Goal: Communication & Community: Answer question/provide support

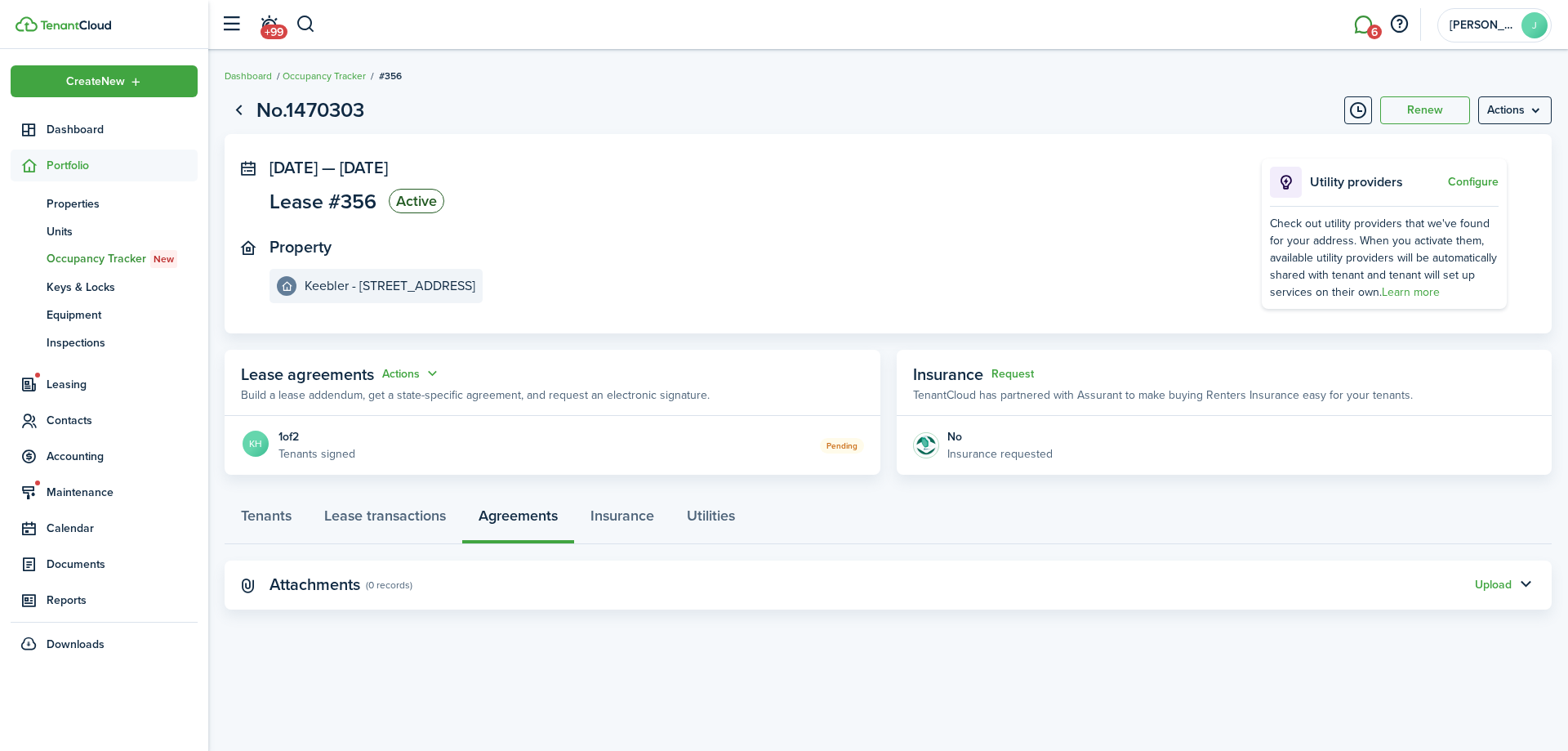
click at [1356, 24] on link "6" at bounding box center [1363, 25] width 31 height 41
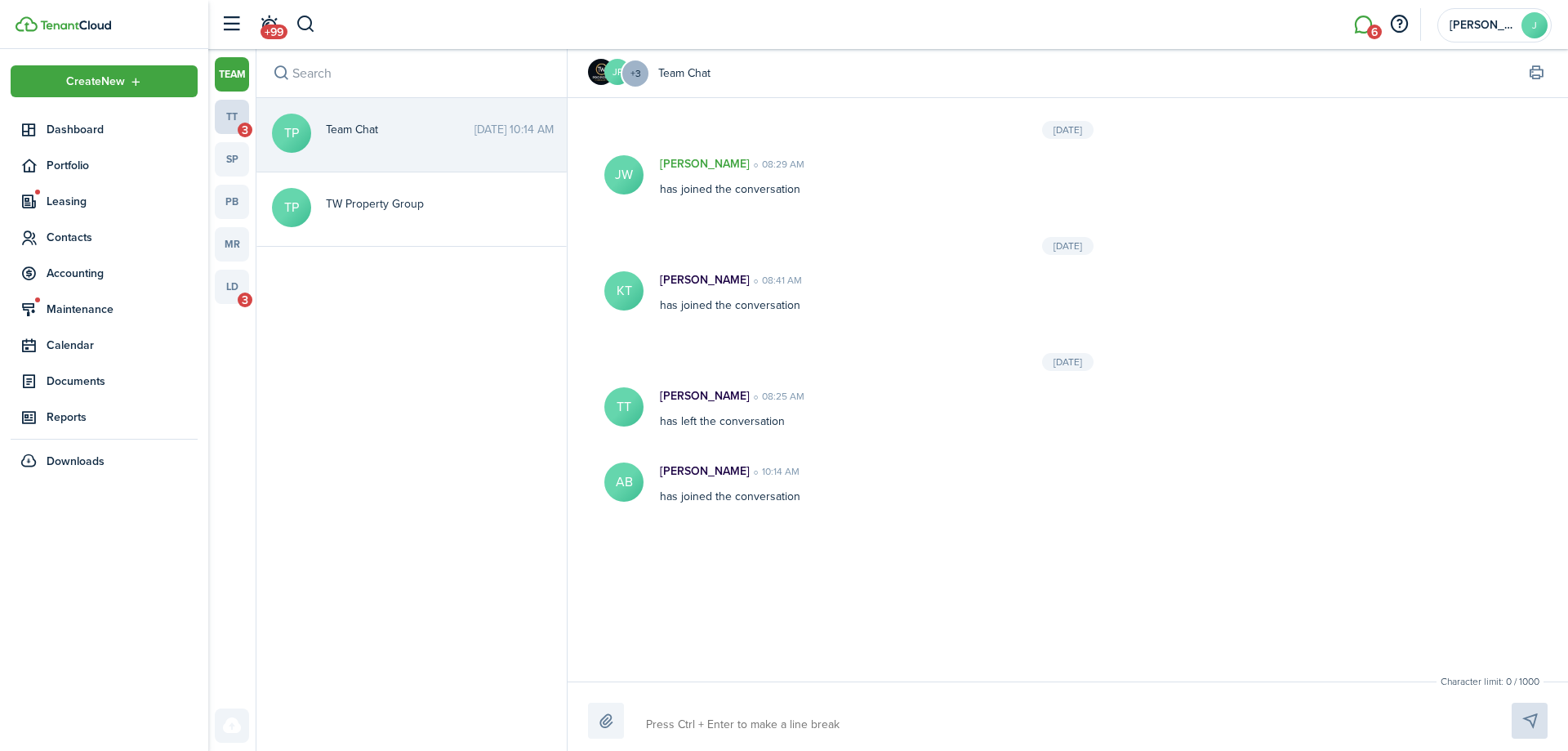
click at [226, 119] on link "tt 3" at bounding box center [232, 116] width 34 height 34
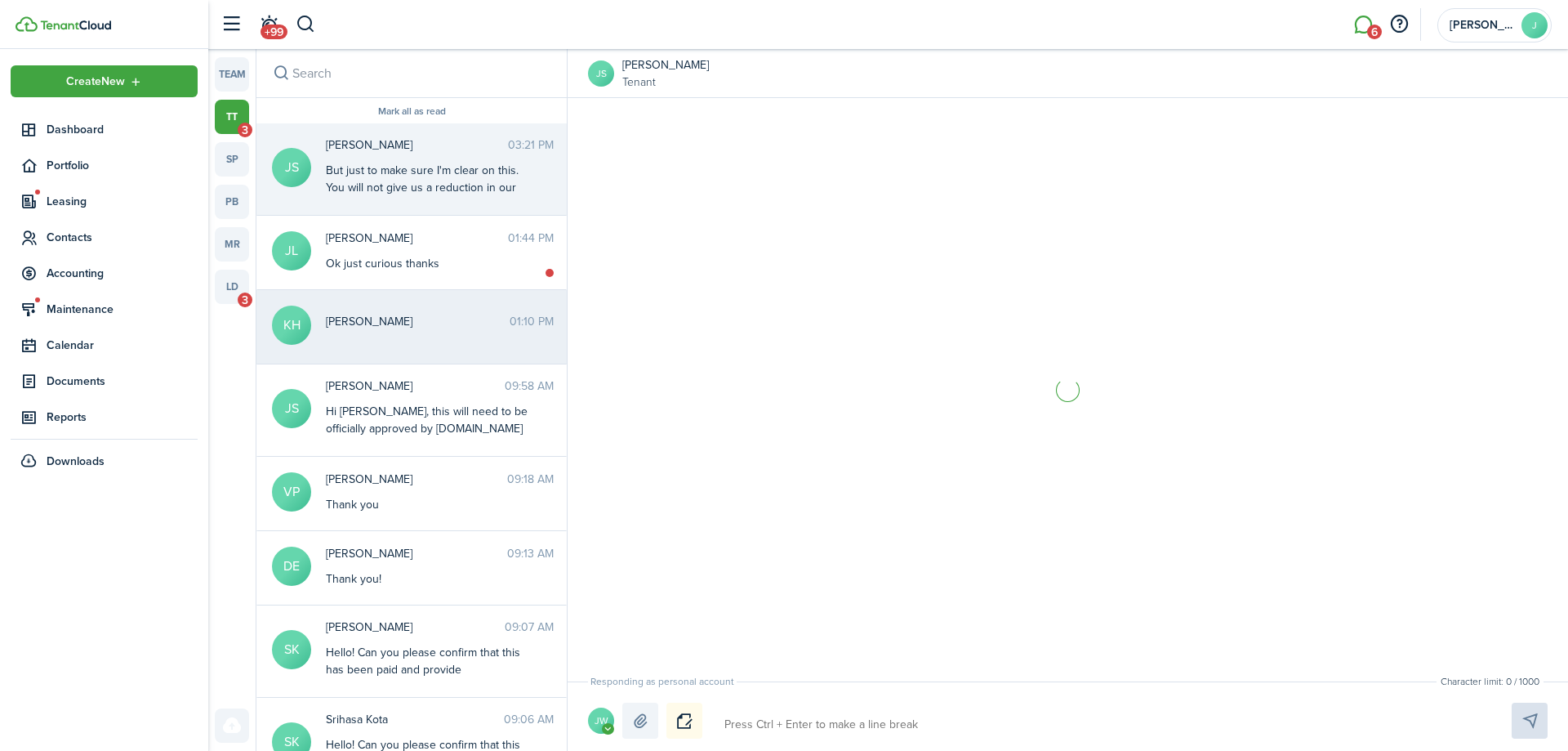
scroll to position [1975, 0]
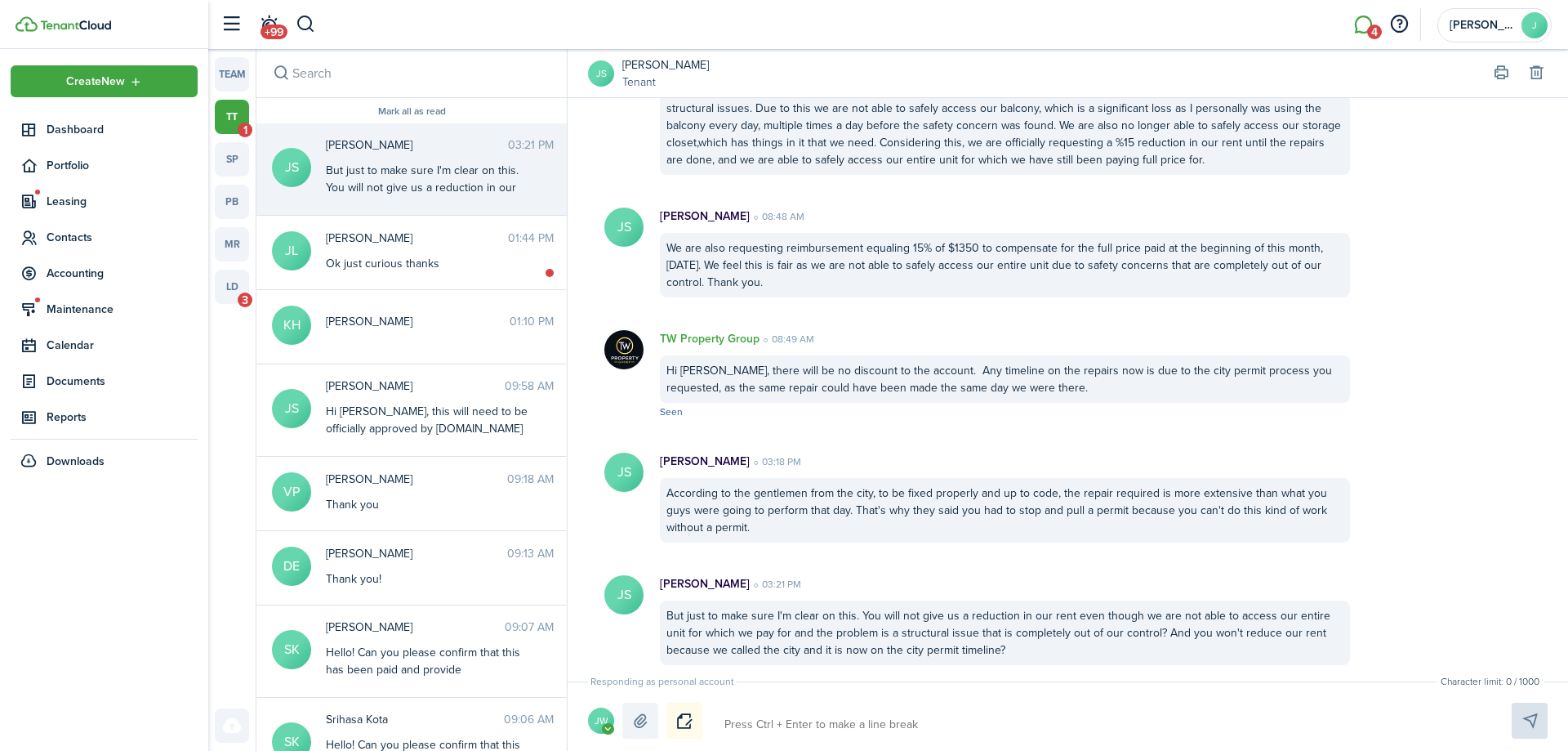
click at [597, 717] on avatar-text "JW" at bounding box center [601, 720] width 26 height 26
click at [605, 636] on span "TW Property Group" at bounding box center [556, 630] width 98 height 17
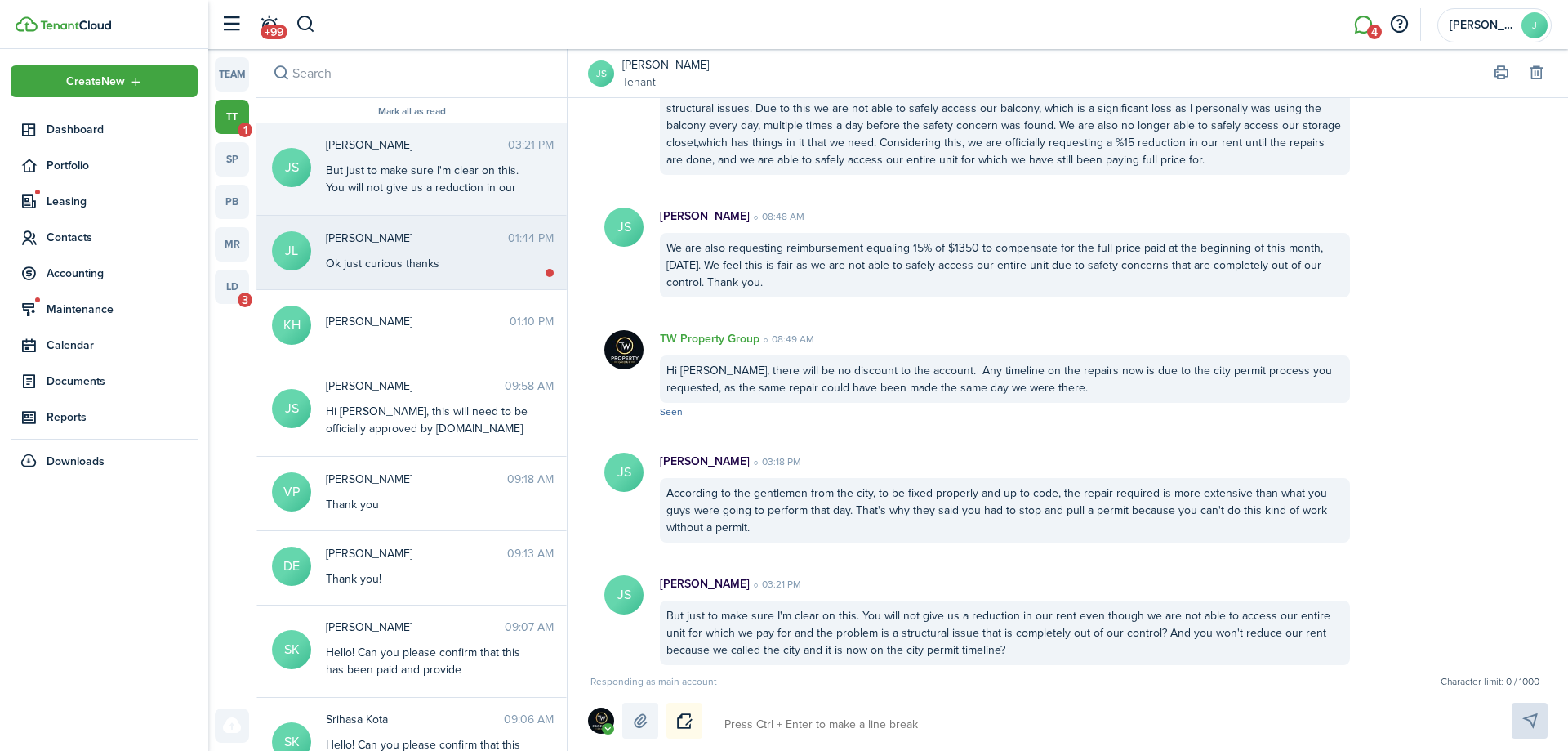
click at [412, 261] on div "Ok just curious thanks" at bounding box center [428, 262] width 204 height 17
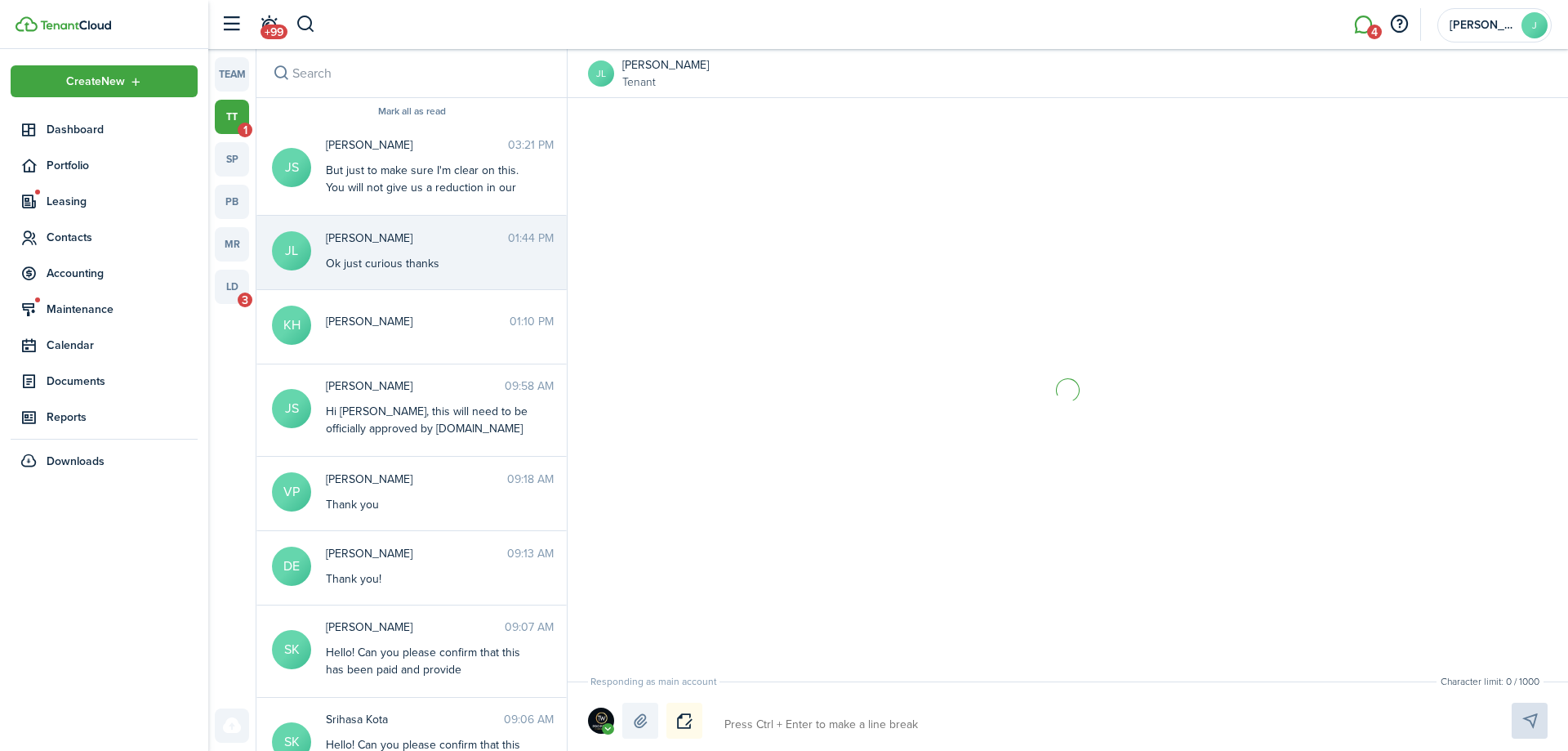
scroll to position [1462, 0]
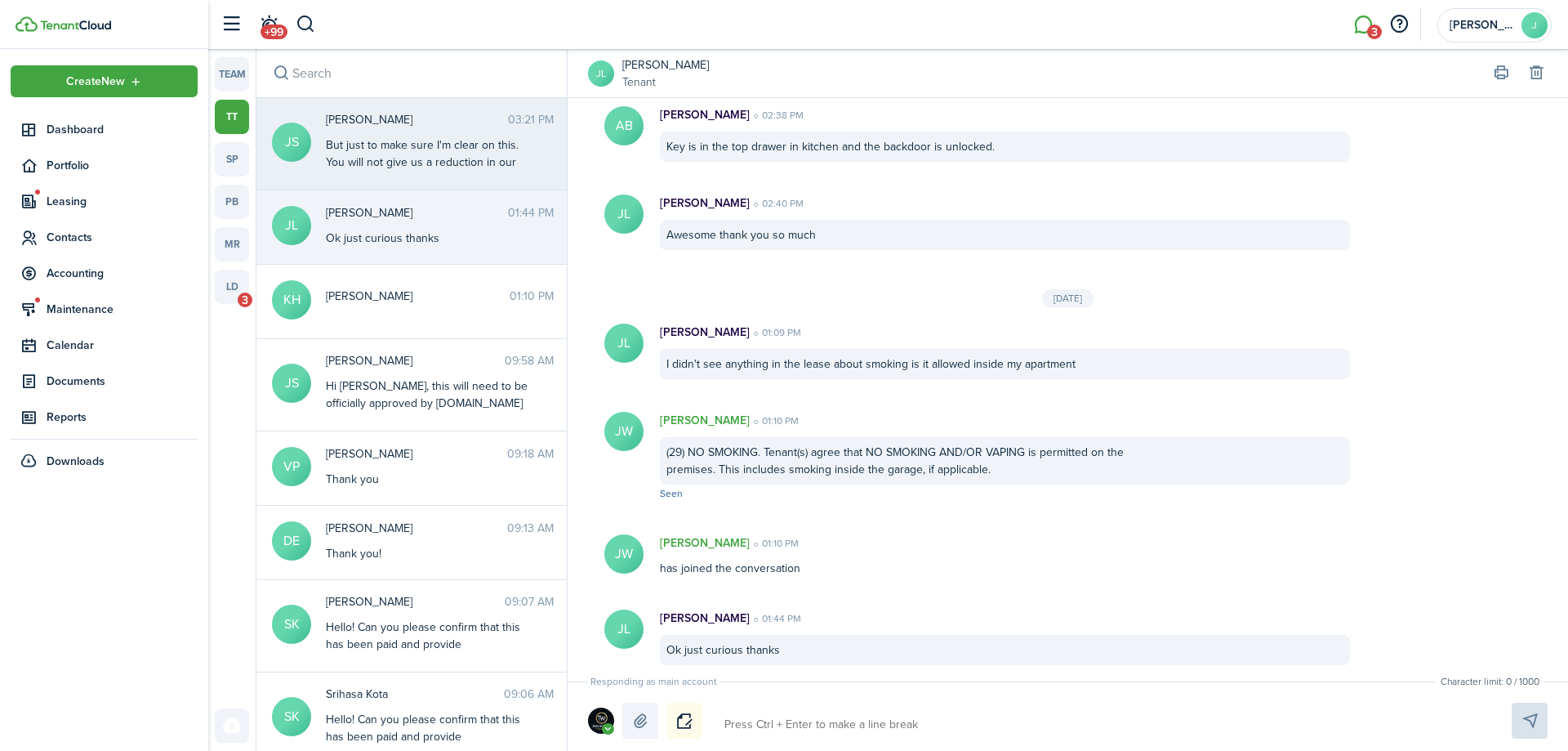
click at [425, 170] on div "But just to make sure I'm clear on this. You will not give us a reduction in ou…" at bounding box center [428, 213] width 204 height 154
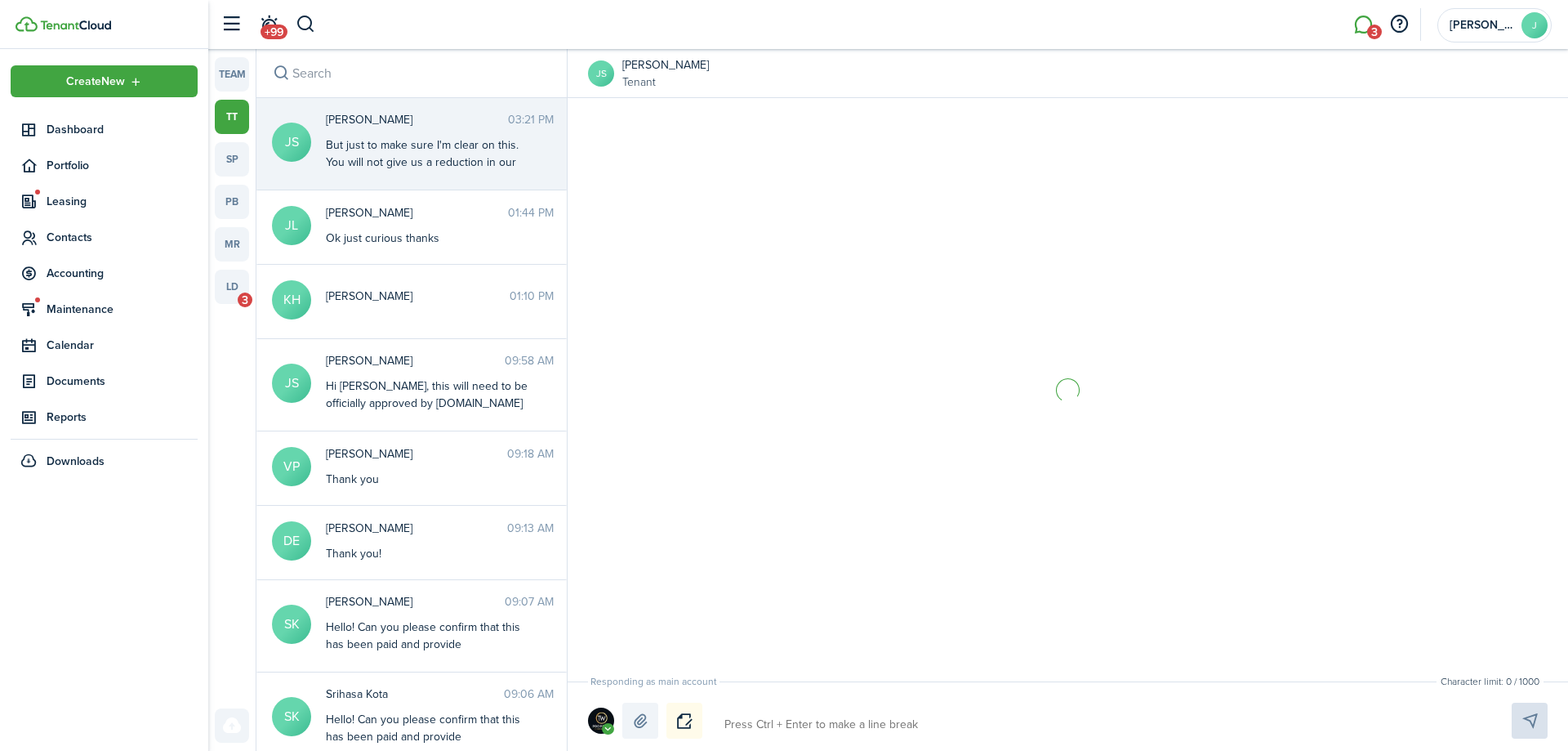
scroll to position [1975, 0]
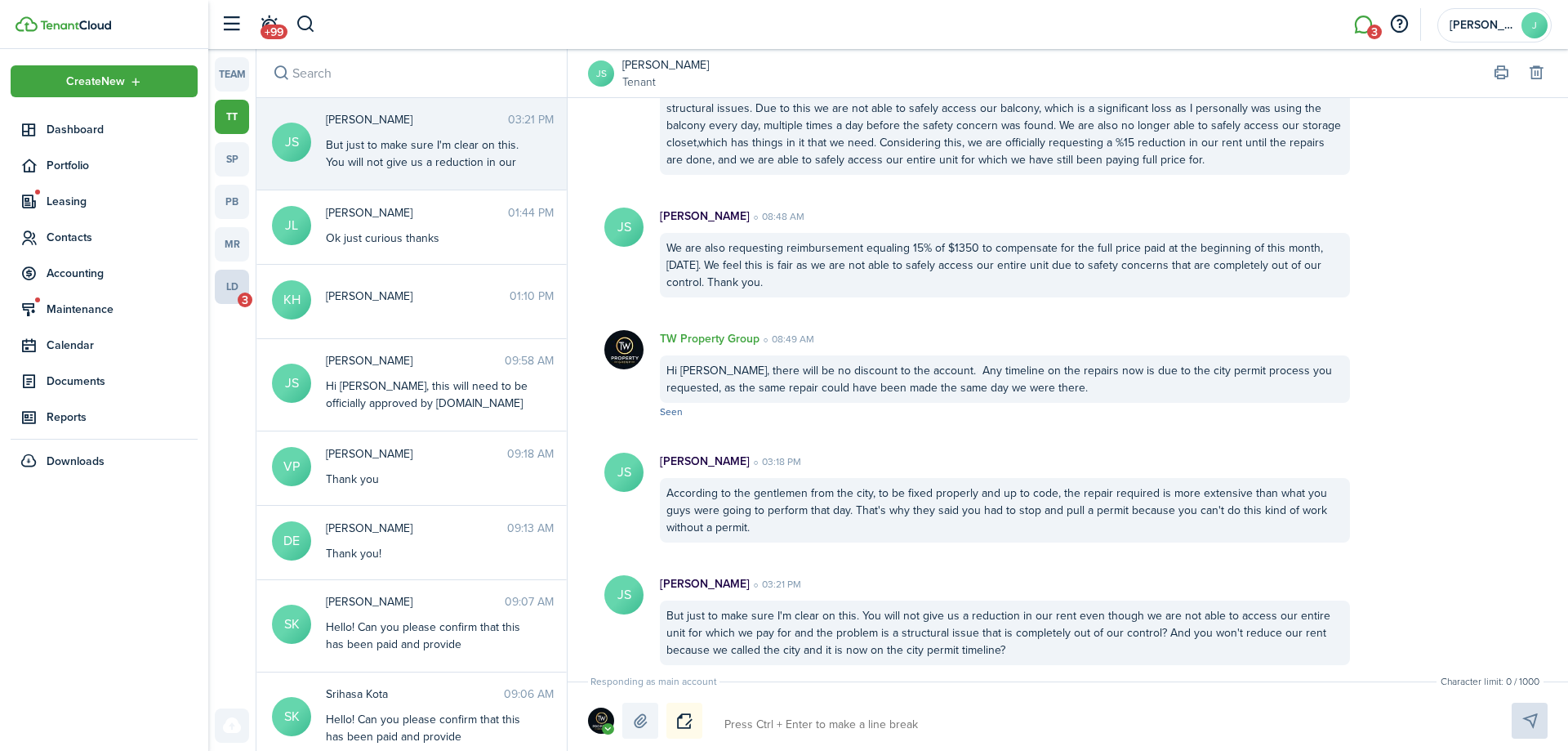
click at [225, 294] on link "ld 3" at bounding box center [232, 286] width 34 height 34
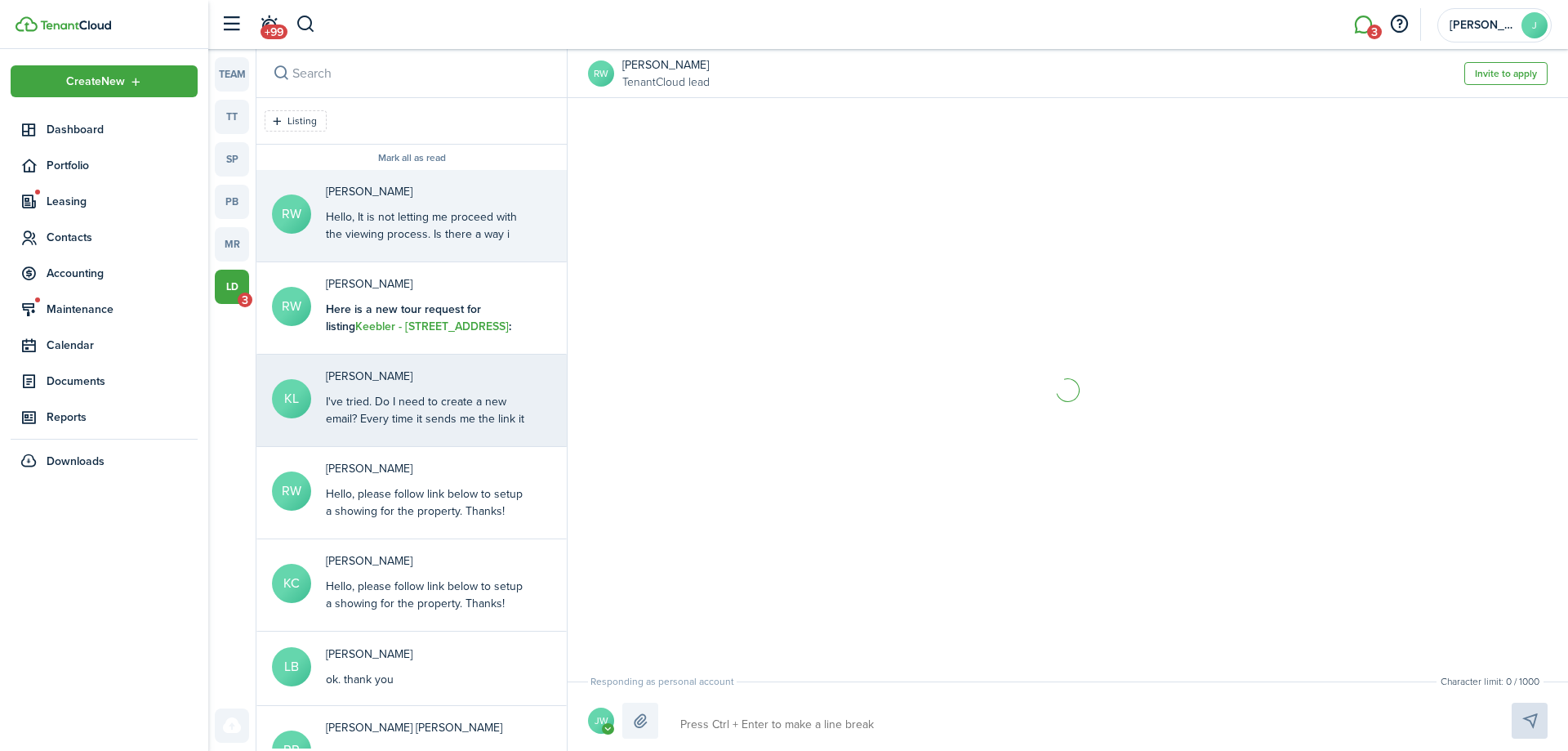
scroll to position [180, 0]
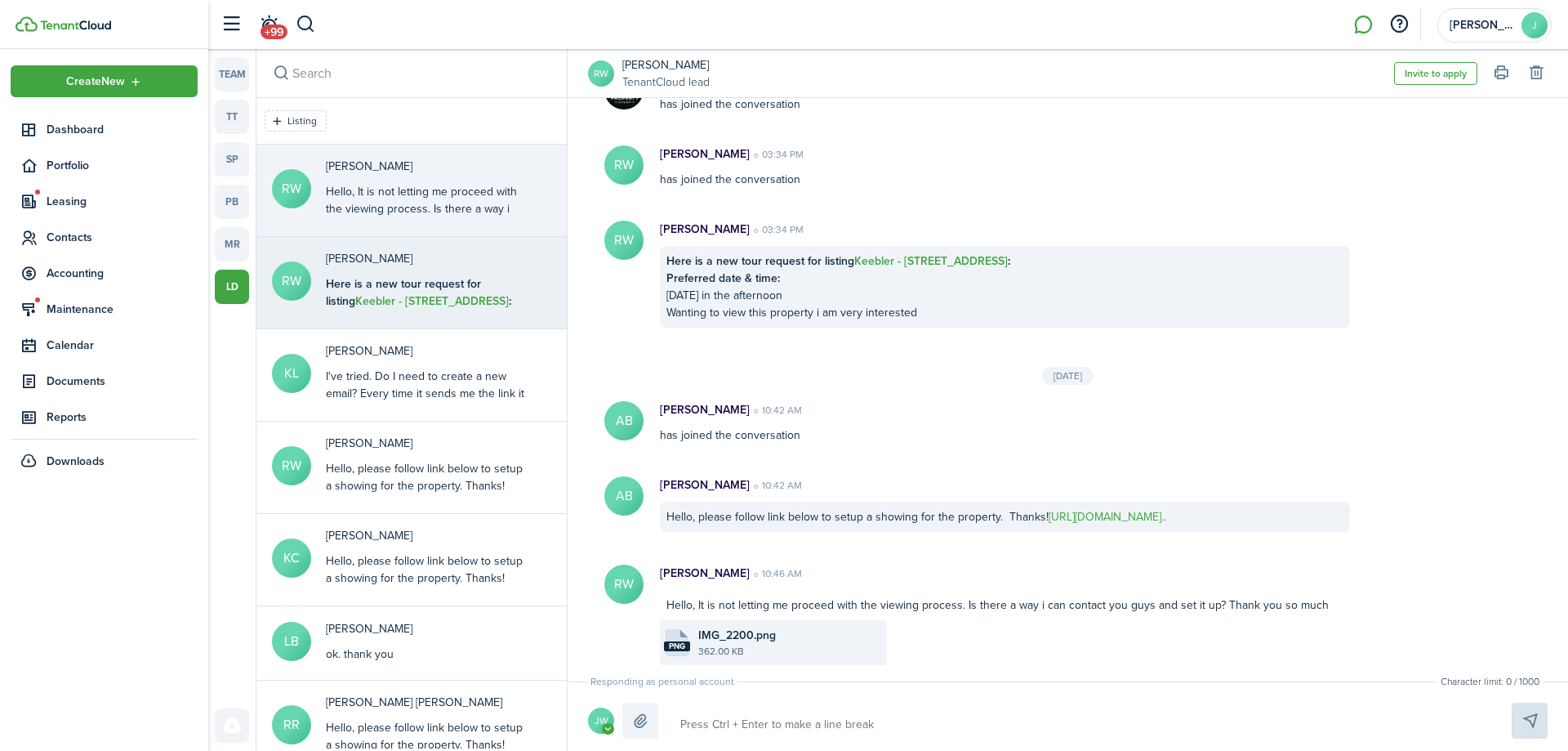
click at [395, 312] on messenger-lead-thread-item "RW [PERSON_NAME] Here is a new tour request for listing Keebler - [STREET_ADDRE…" at bounding box center [411, 283] width 311 height 92
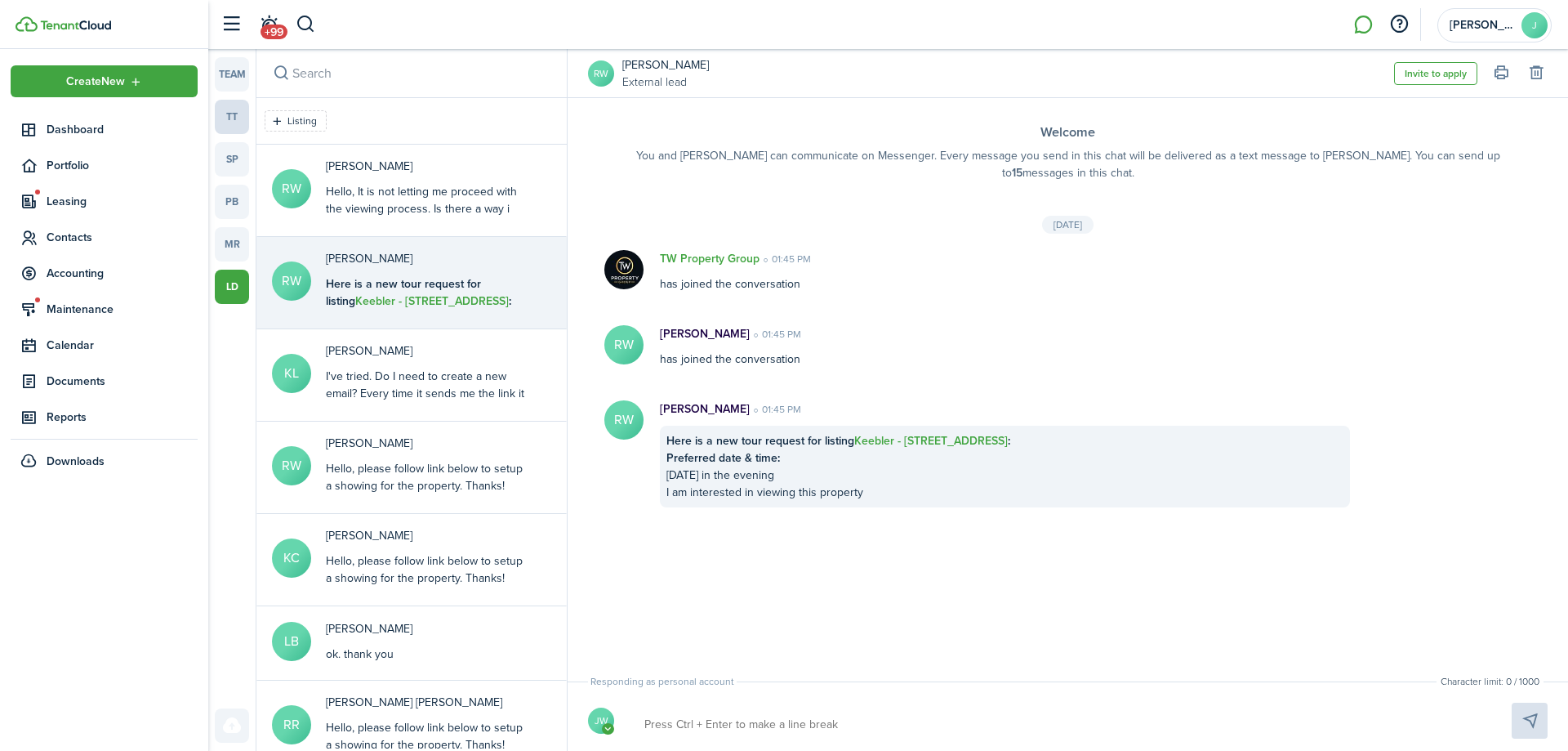
click at [232, 104] on link "tt" at bounding box center [232, 116] width 34 height 34
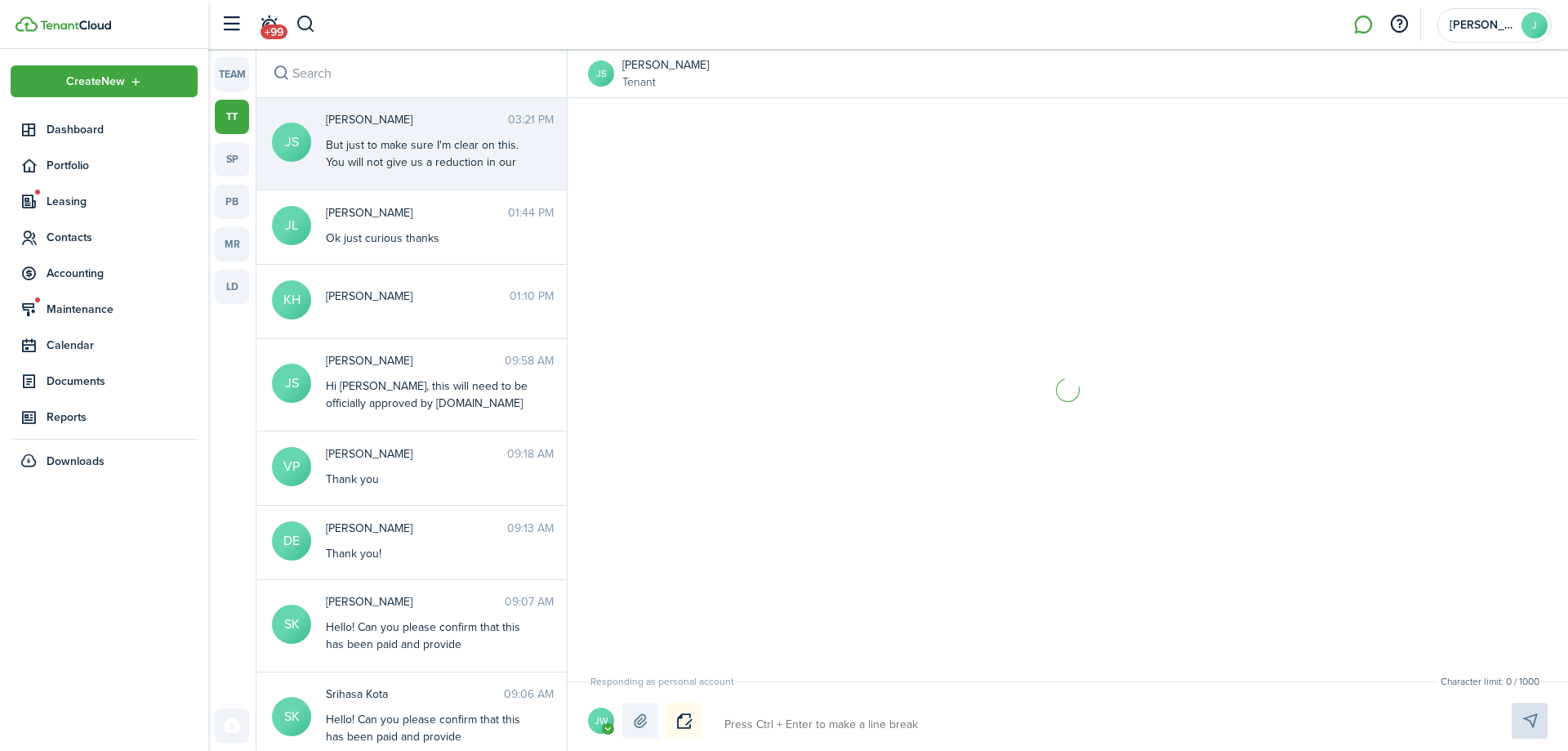
click at [394, 148] on div "But just to make sure I'm clear on this. You will not give us a reduction in ou…" at bounding box center [428, 213] width 204 height 154
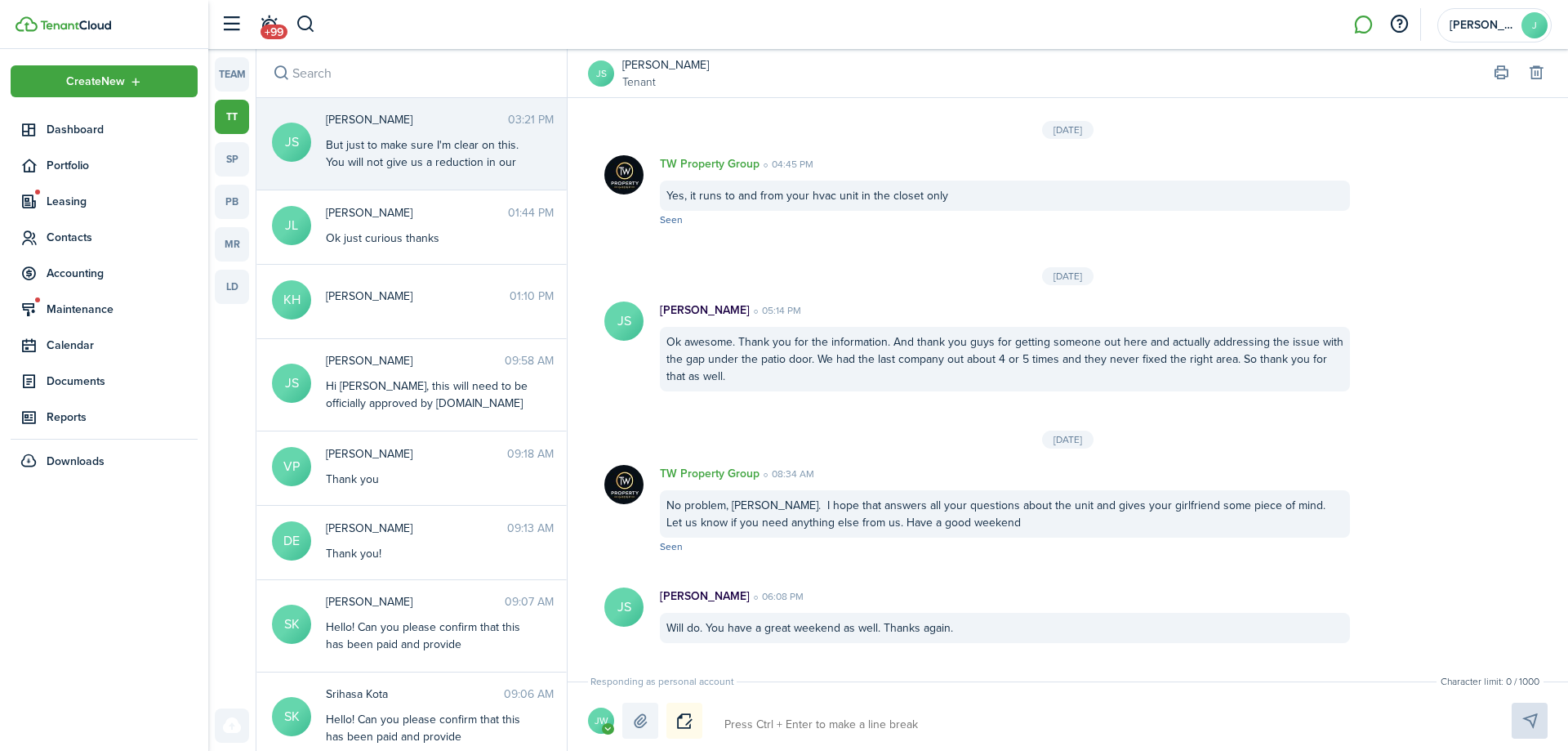
scroll to position [1975, 0]
